Goal: Task Accomplishment & Management: Complete application form

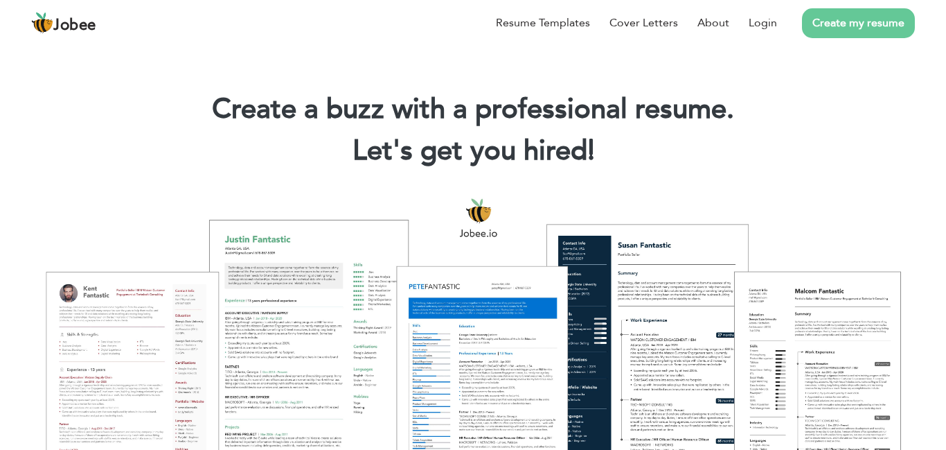
click at [872, 27] on link "Create my resume" at bounding box center [858, 23] width 113 height 30
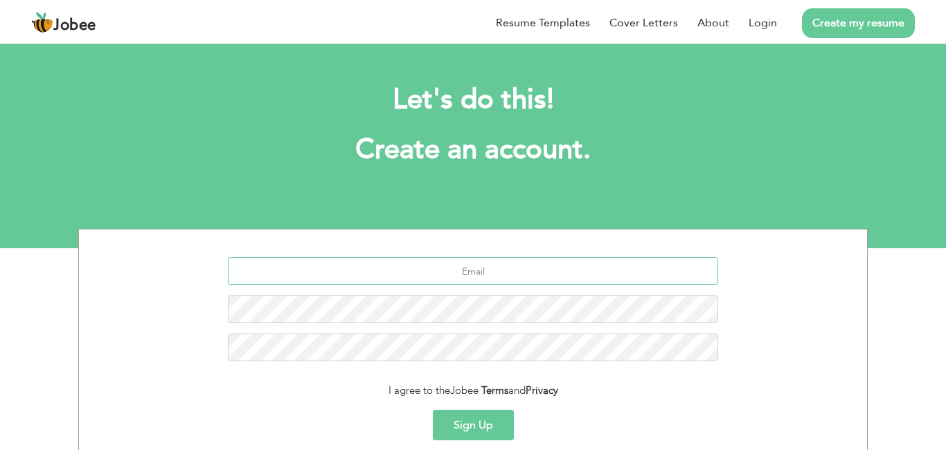
click at [507, 272] on input "text" at bounding box center [473, 271] width 491 height 28
click at [179, 285] on div at bounding box center [473, 314] width 768 height 114
